Goal: Communication & Community: Answer question/provide support

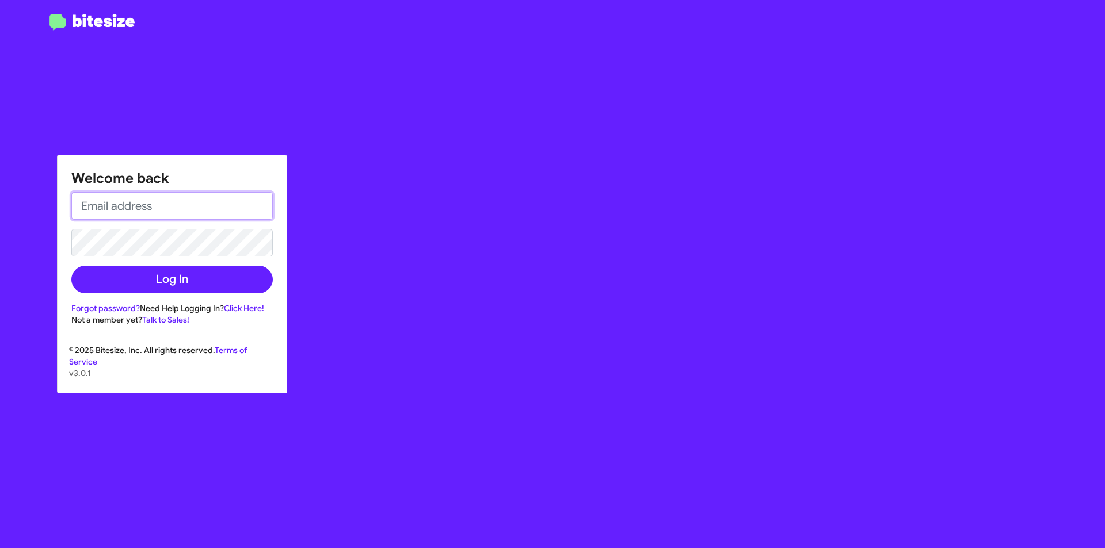
type input "[EMAIL_ADDRESS][DOMAIN_NAME]"
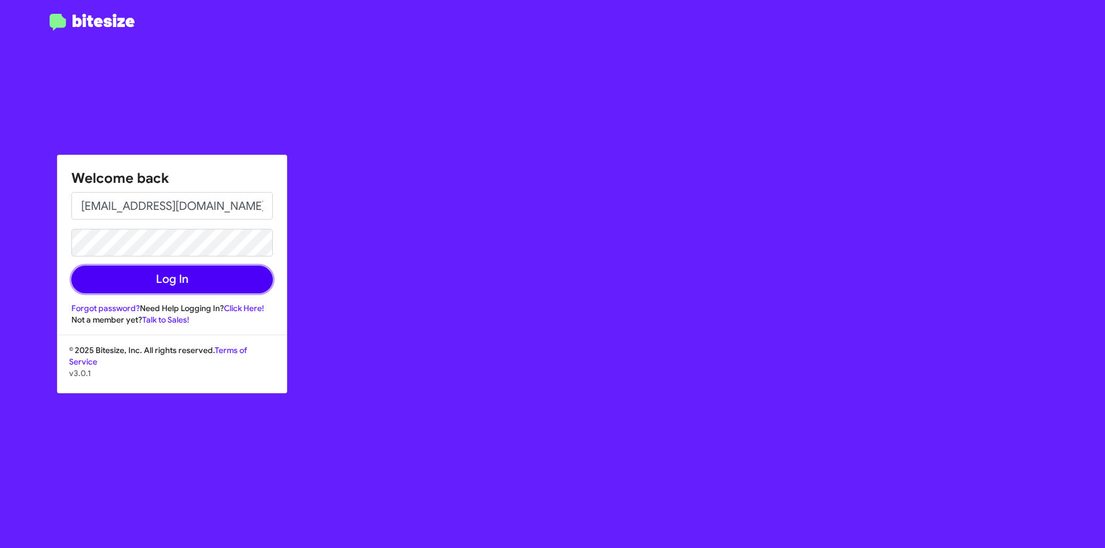
click at [125, 278] on button "Log In" at bounding box center [171, 280] width 201 height 28
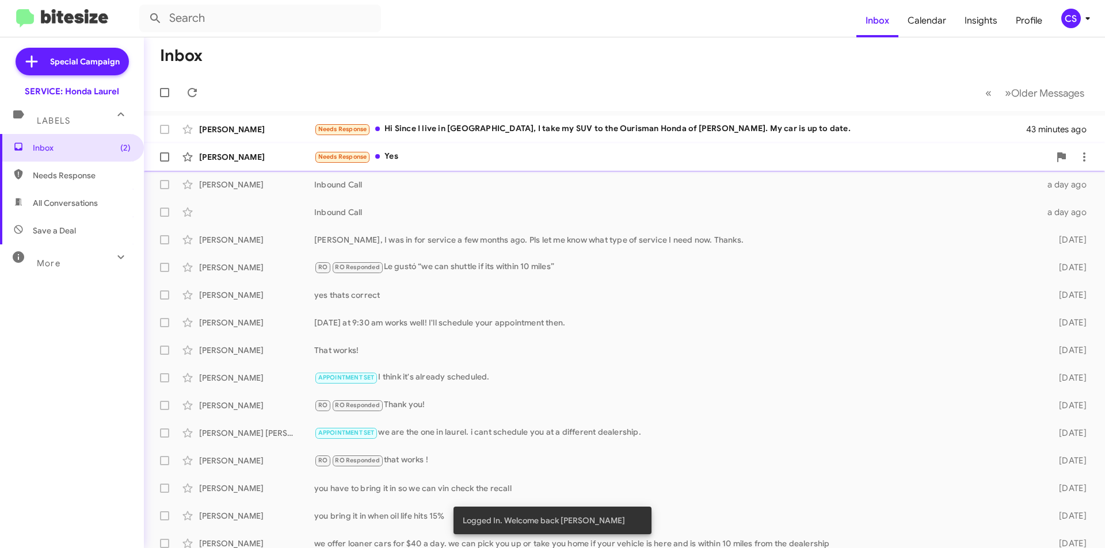
click at [422, 150] on div "Needs Response Yes" at bounding box center [681, 156] width 735 height 13
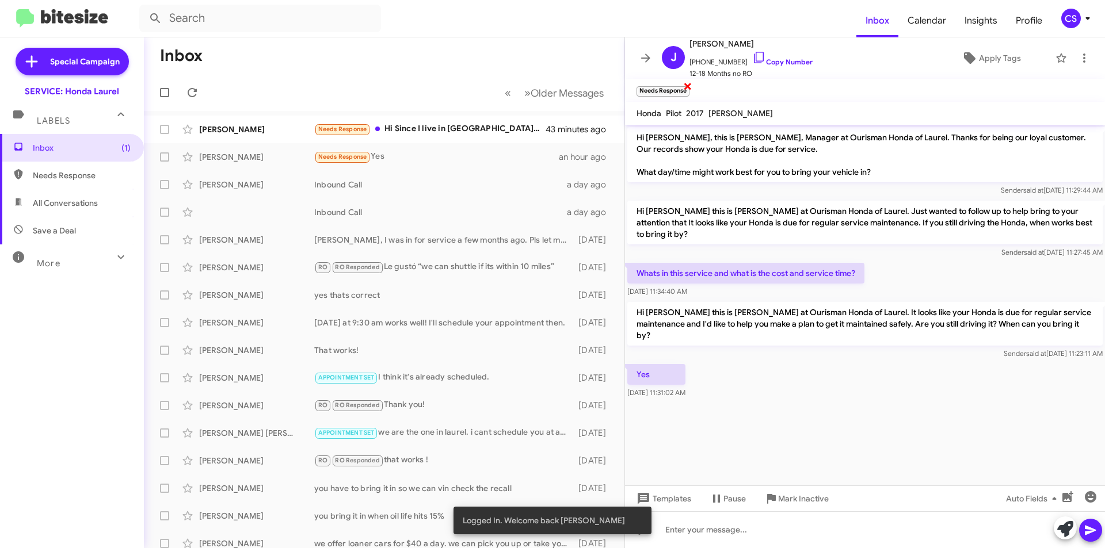
click at [688, 87] on span "×" at bounding box center [687, 86] width 9 height 14
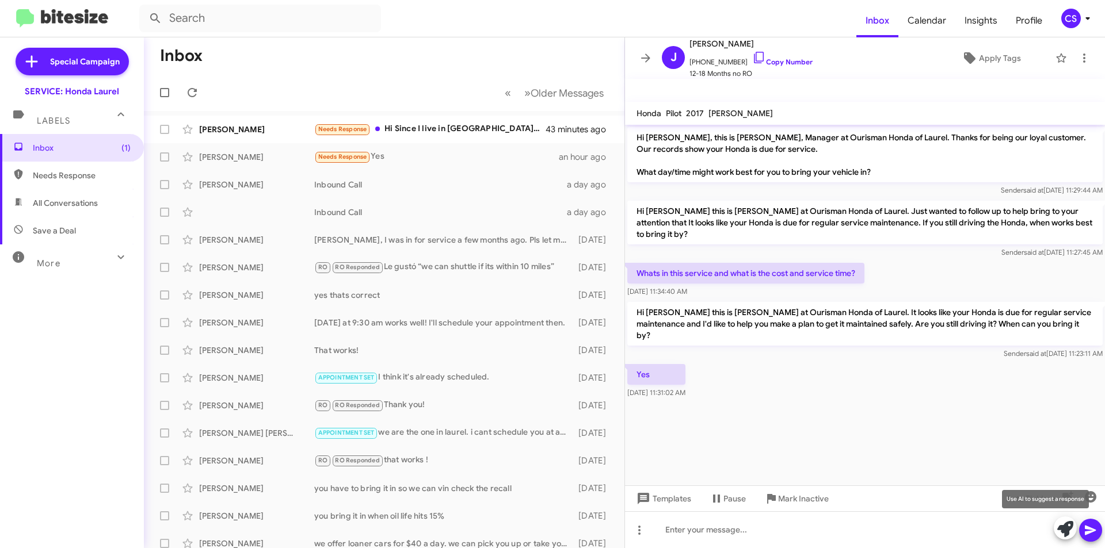
click at [1067, 530] on icon at bounding box center [1065, 529] width 16 height 16
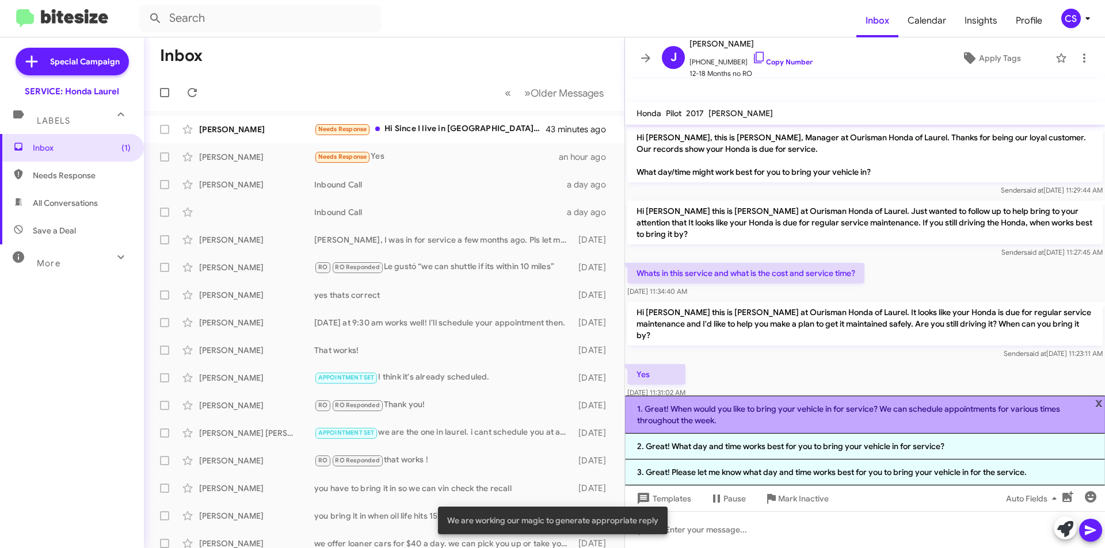
click at [780, 405] on li "1. Great! When would you like to bring your vehicle in for service? We can sche…" at bounding box center [865, 415] width 480 height 38
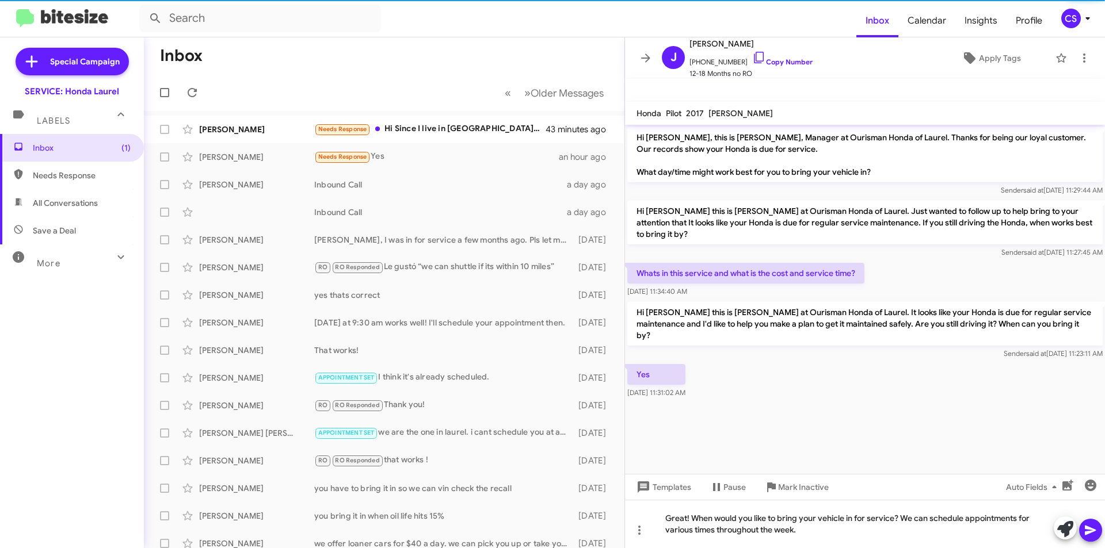
click at [1084, 524] on mat-tooltip-component "Insert emoji (Ctrl+Shift+2)" at bounding box center [1048, 514] width 93 height 35
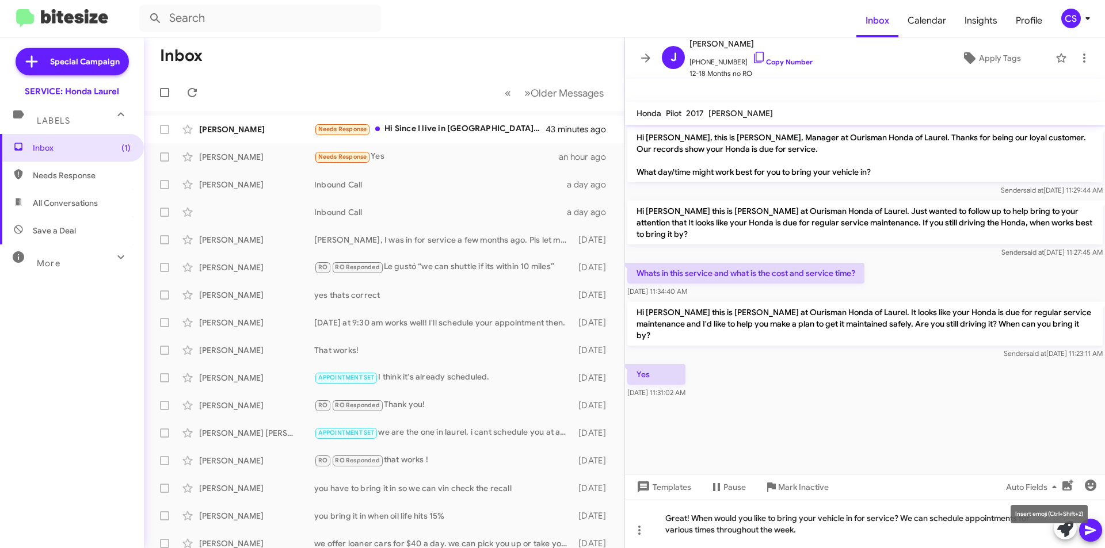
click at [1089, 528] on mat-tooltip-component "Insert emoji (Ctrl+Shift+2)" at bounding box center [1048, 514] width 93 height 35
click at [1089, 529] on icon at bounding box center [1089, 531] width 11 height 10
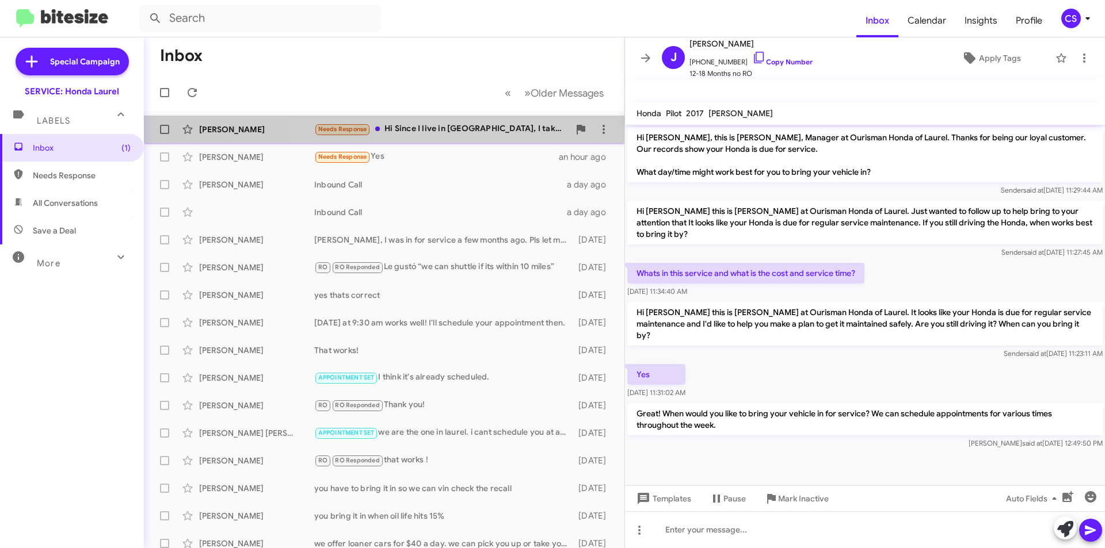
click at [481, 131] on div "Needs Response Hi Since I live in [GEOGRAPHIC_DATA], I take my SUV to the Ouris…" at bounding box center [441, 129] width 255 height 13
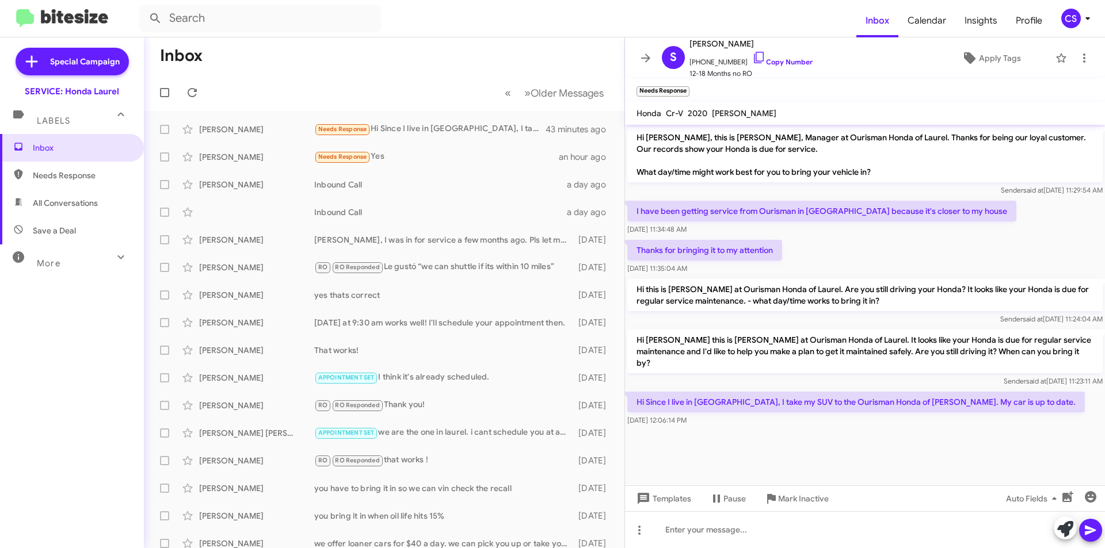
click at [750, 88] on mat-toolbar "Needs Response ×" at bounding box center [865, 90] width 480 height 23
click at [688, 83] on span "×" at bounding box center [687, 86] width 9 height 14
click at [1064, 528] on icon at bounding box center [1065, 529] width 16 height 16
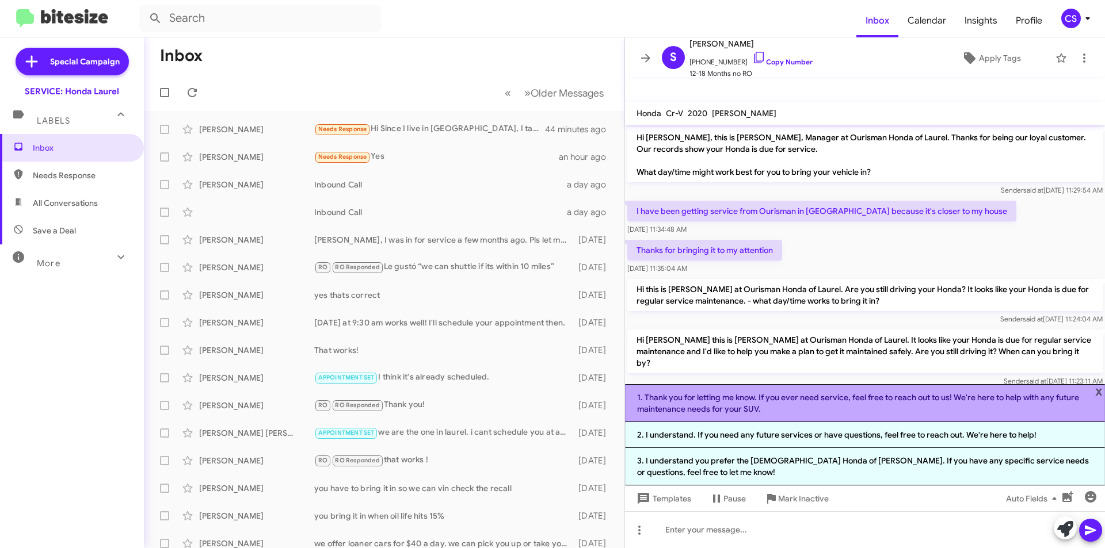
click at [854, 407] on li "1. Thank you for letting me know. If you ever need service, feel free to reach …" at bounding box center [865, 403] width 480 height 38
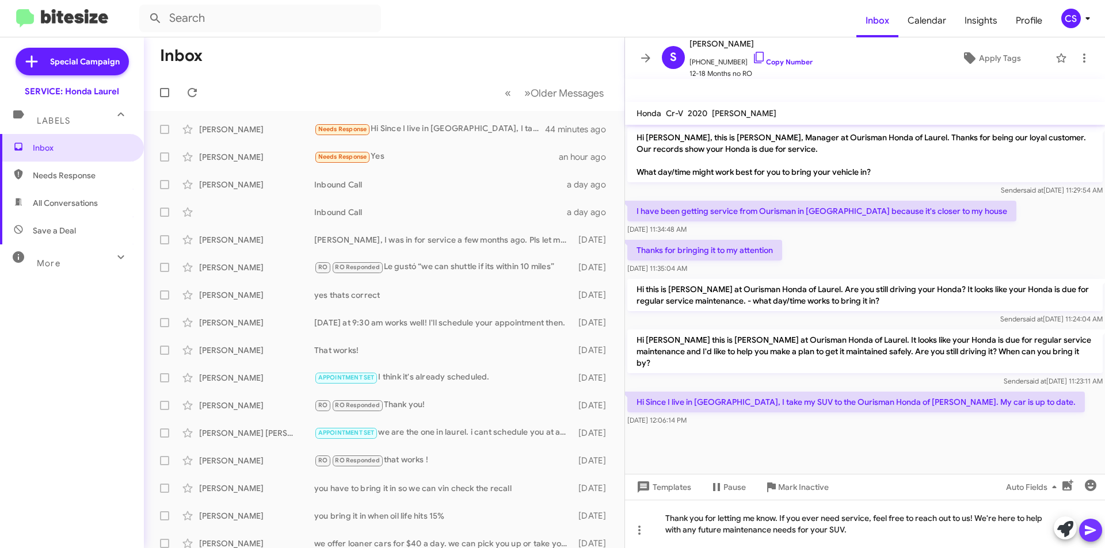
click at [1090, 535] on icon at bounding box center [1090, 531] width 14 height 14
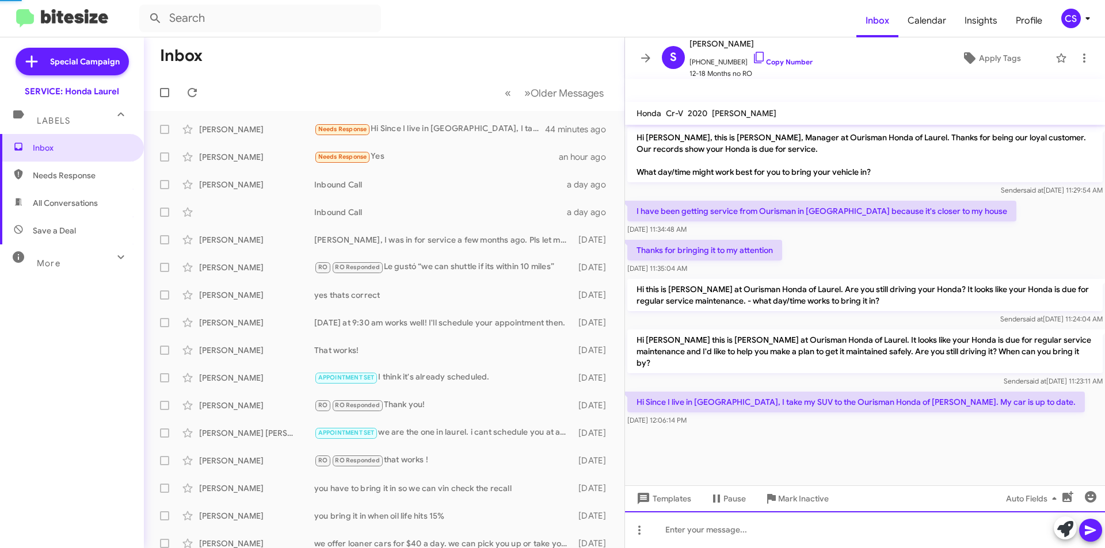
scroll to position [14, 0]
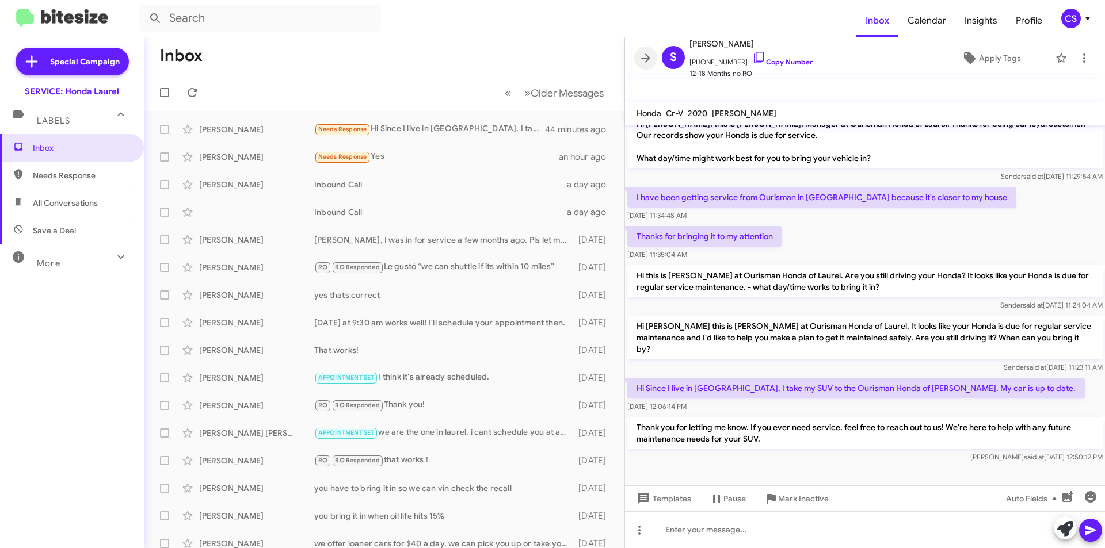
drag, startPoint x: 640, startPoint y: 55, endPoint x: 540, endPoint y: 63, distance: 99.9
click at [640, 55] on icon at bounding box center [646, 58] width 14 height 14
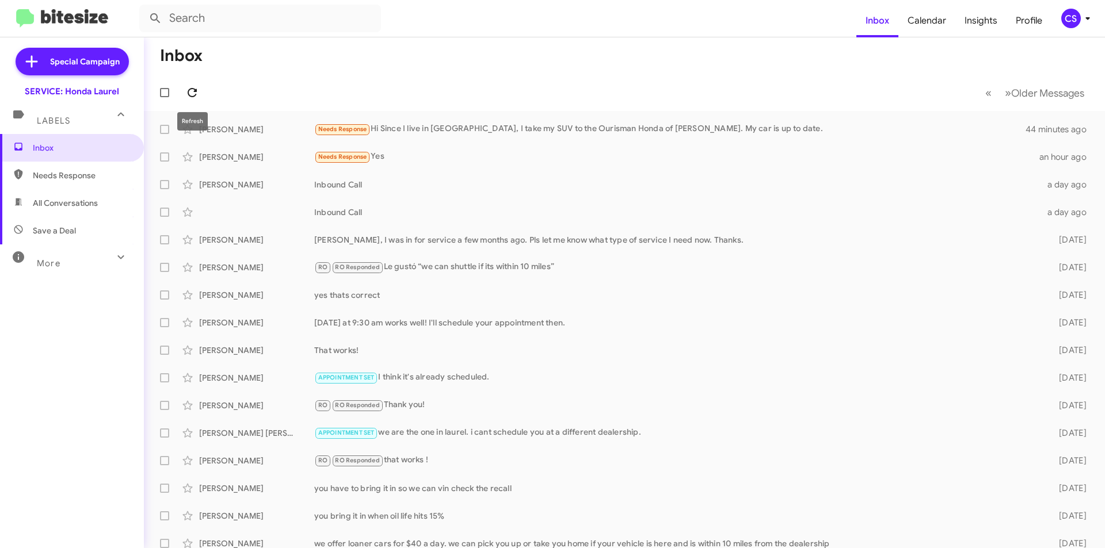
click at [192, 97] on icon at bounding box center [192, 92] width 9 height 9
